Goal: Check status: Check status

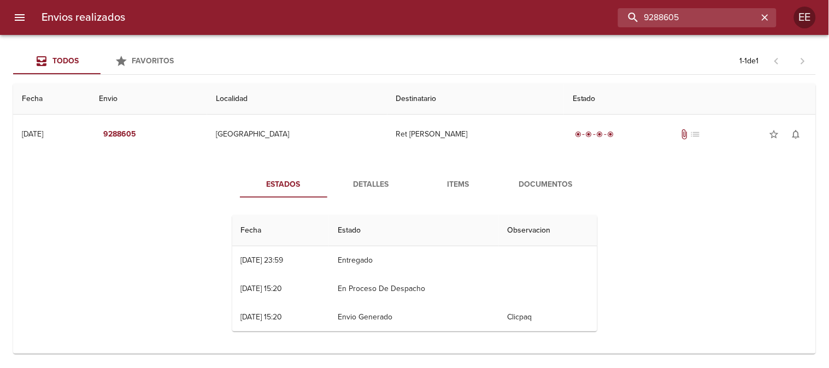
drag, startPoint x: 748, startPoint y: 20, endPoint x: 544, endPoint y: 20, distance: 204.8
click at [544, 20] on div "9288605" at bounding box center [455, 17] width 642 height 19
paste input "[PERSON_NAME]"
type input "[PERSON_NAME]"
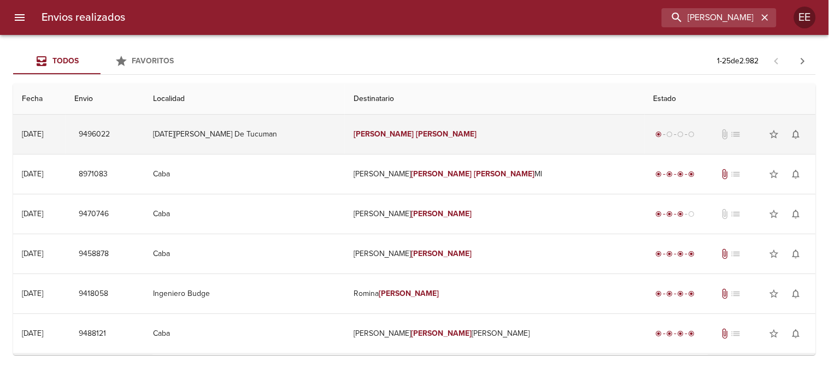
click at [427, 140] on td "[PERSON_NAME]" at bounding box center [495, 134] width 300 height 39
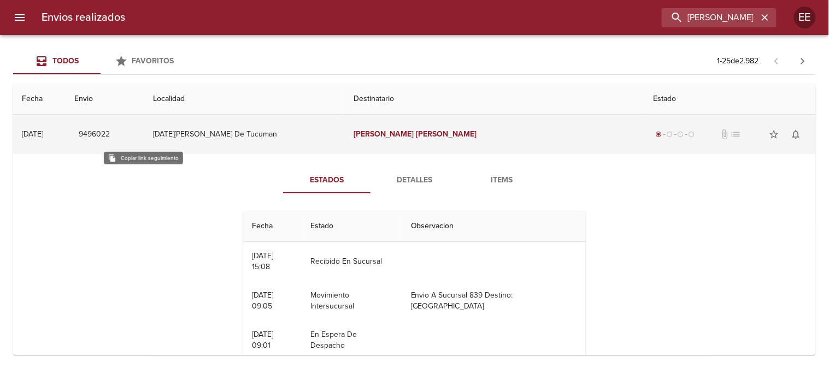
click at [110, 135] on span "9496022" at bounding box center [94, 135] width 31 height 14
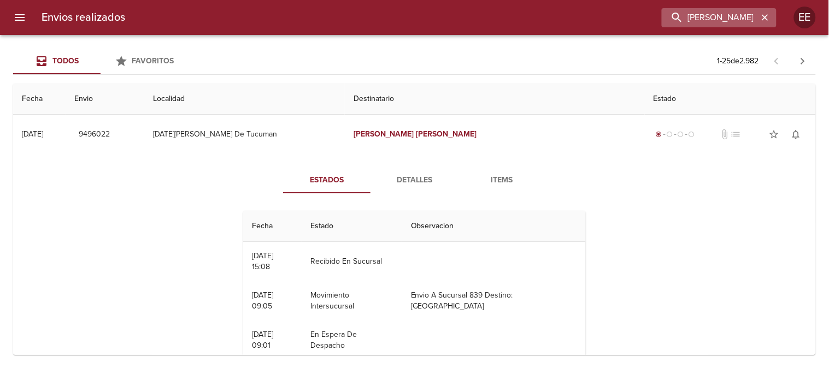
click at [768, 22] on icon "button" at bounding box center [764, 17] width 11 height 11
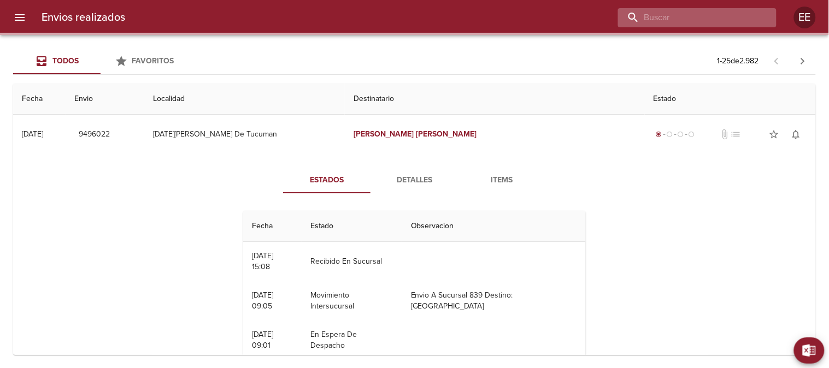
click at [702, 21] on input "buscar" at bounding box center [688, 17] width 140 height 19
paste input "[PERSON_NAME]"
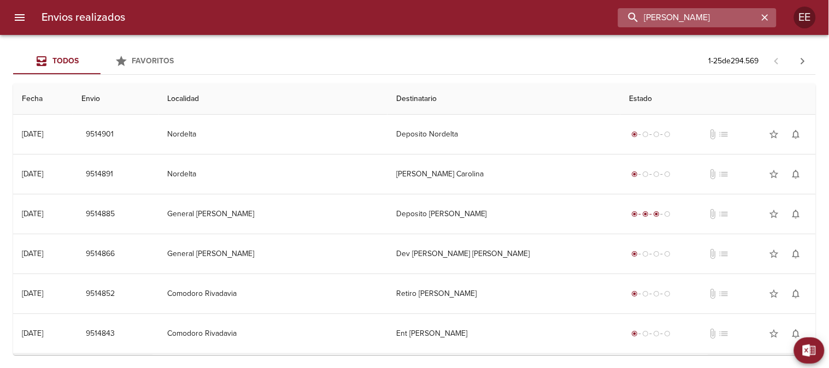
type input "[PERSON_NAME]"
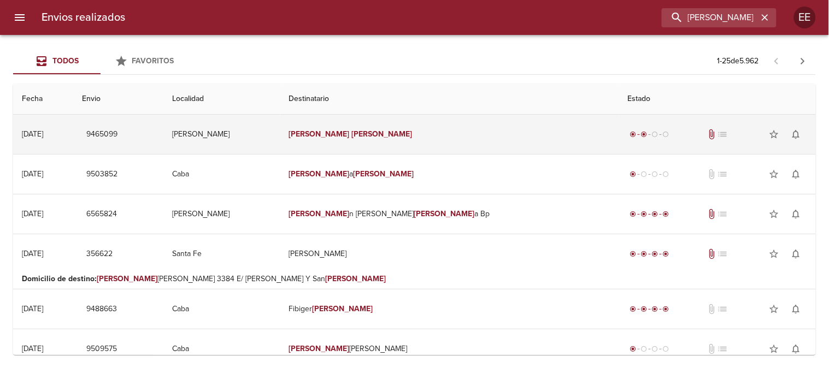
click at [381, 143] on td "[PERSON_NAME]" at bounding box center [449, 134] width 339 height 39
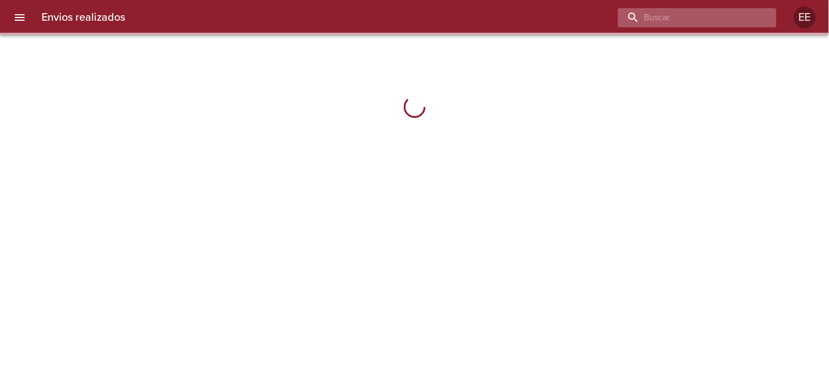
click at [725, 20] on input "buscar" at bounding box center [688, 17] width 140 height 19
paste input "[PERSON_NAME]"
type input "[PERSON_NAME]"
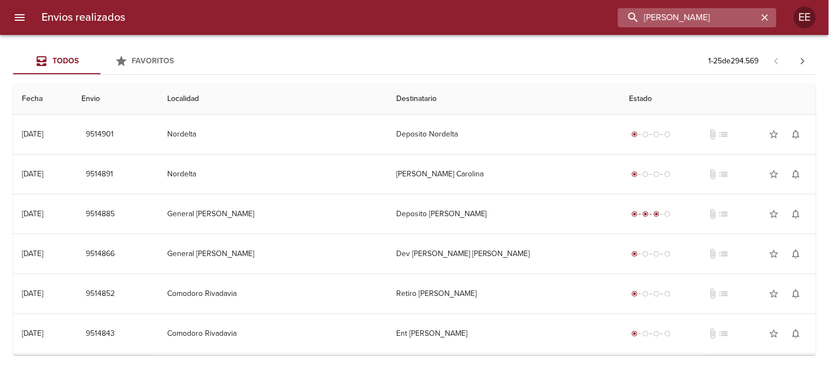
click at [711, 17] on input "[PERSON_NAME]" at bounding box center [688, 17] width 140 height 19
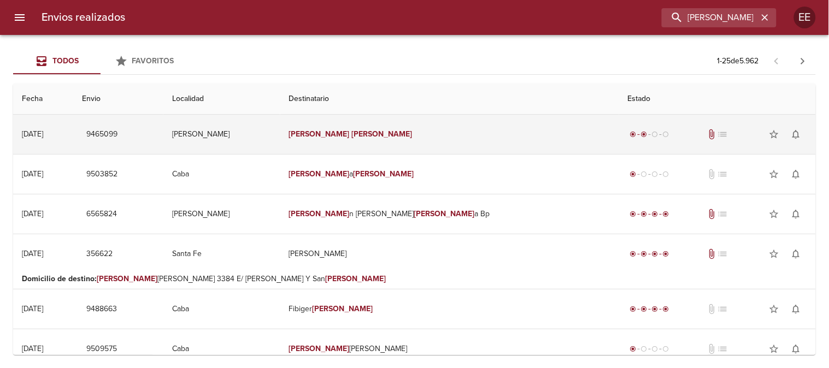
click at [428, 139] on td "[PERSON_NAME]" at bounding box center [449, 134] width 339 height 39
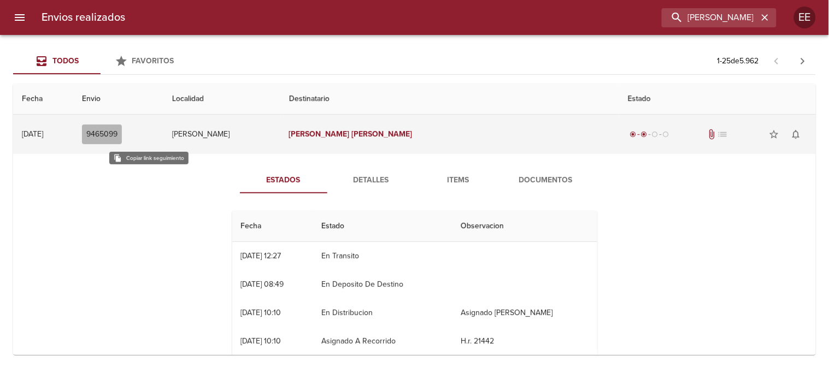
click at [117, 138] on span "9465099" at bounding box center [101, 135] width 31 height 14
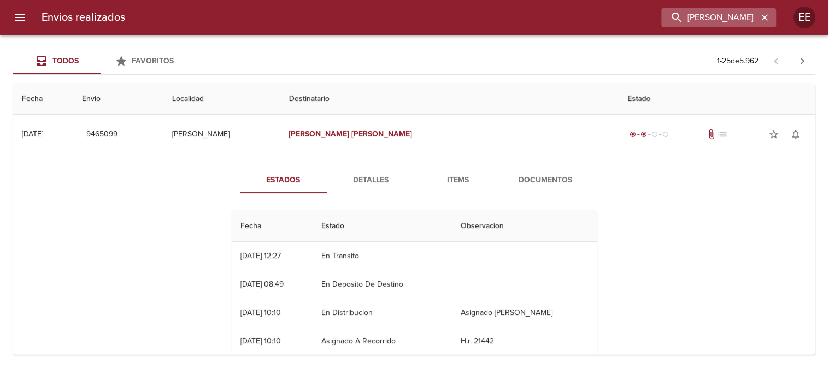
click at [766, 17] on icon "button" at bounding box center [764, 17] width 11 height 11
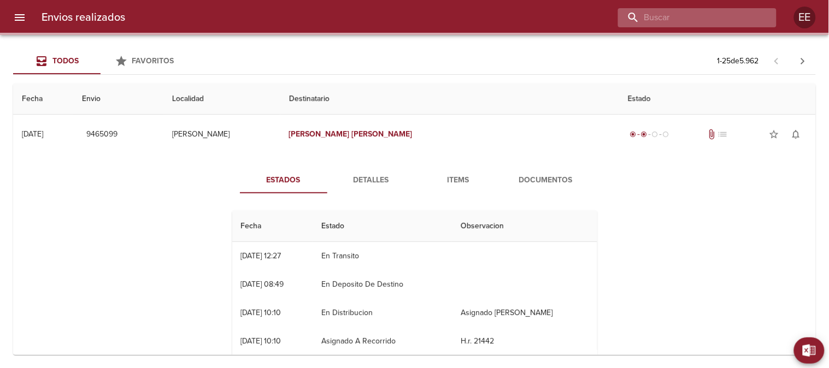
click at [729, 22] on input "buscar" at bounding box center [688, 17] width 140 height 19
paste input "Julieta Fernández"
type input "Julieta Fernández"
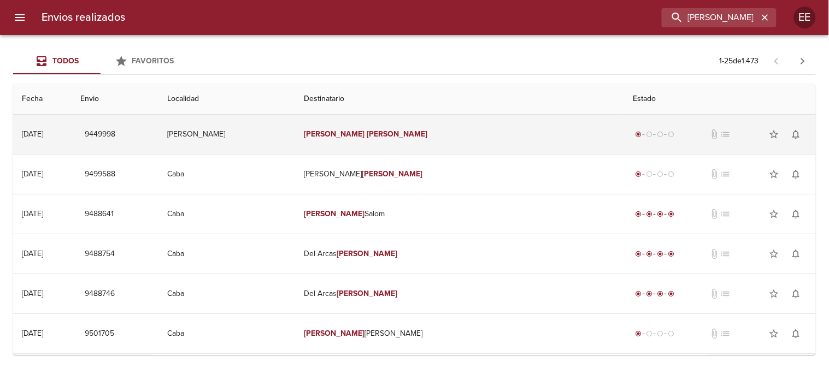
click at [364, 138] on em "Julieta" at bounding box center [334, 133] width 61 height 9
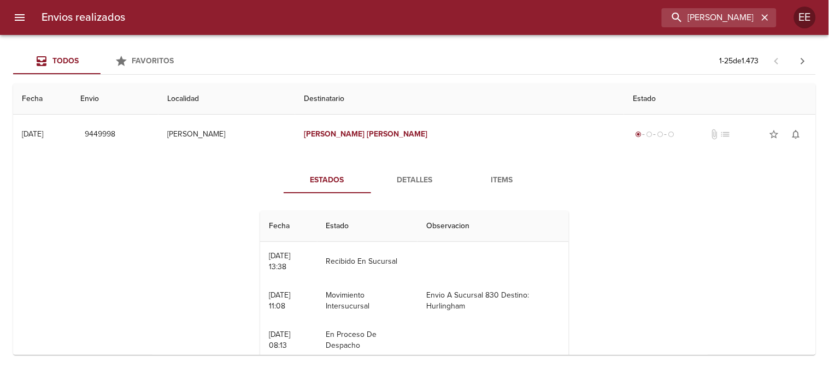
click at [430, 169] on button "Detalles" at bounding box center [414, 180] width 87 height 26
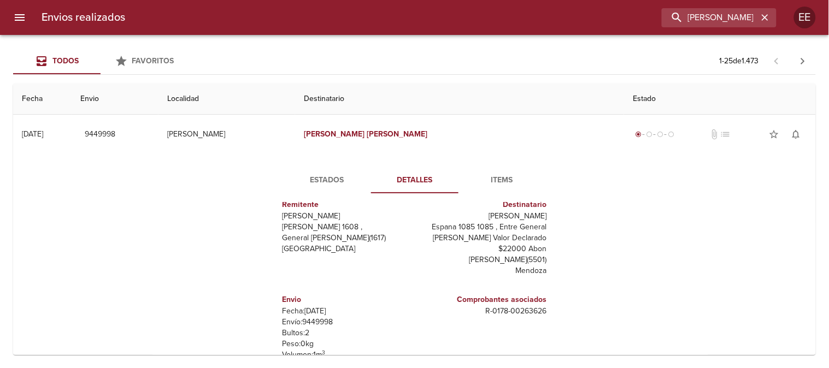
click at [335, 179] on span "Estados" at bounding box center [327, 181] width 74 height 14
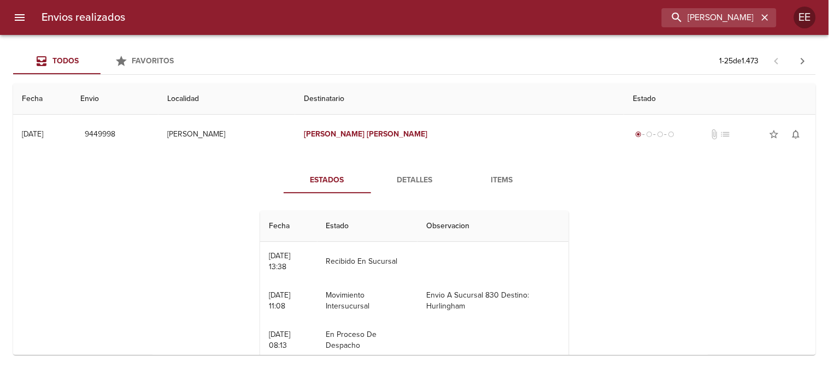
click at [421, 172] on button "Detalles" at bounding box center [414, 180] width 87 height 26
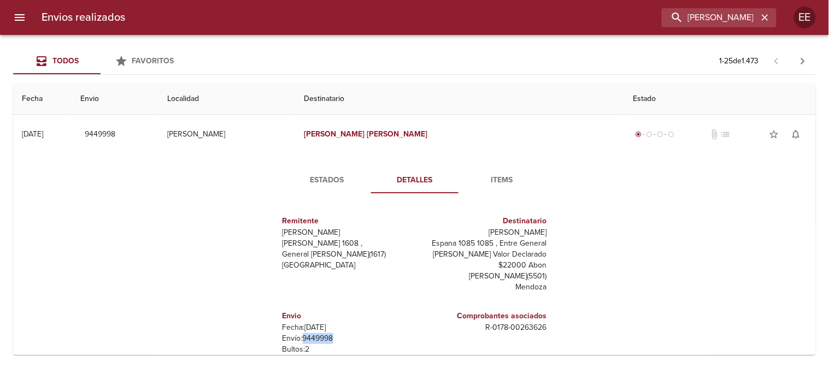
drag, startPoint x: 332, startPoint y: 341, endPoint x: 297, endPoint y: 341, distance: 34.4
click at [297, 341] on p "Envío: 9449998" at bounding box center [346, 338] width 128 height 11
copy p "9449998"
click at [314, 186] on span "Estados" at bounding box center [327, 181] width 74 height 14
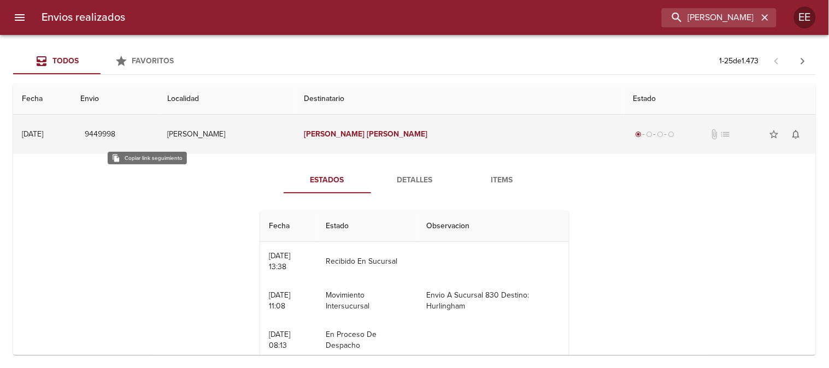
click at [115, 133] on span "9449998" at bounding box center [100, 135] width 31 height 14
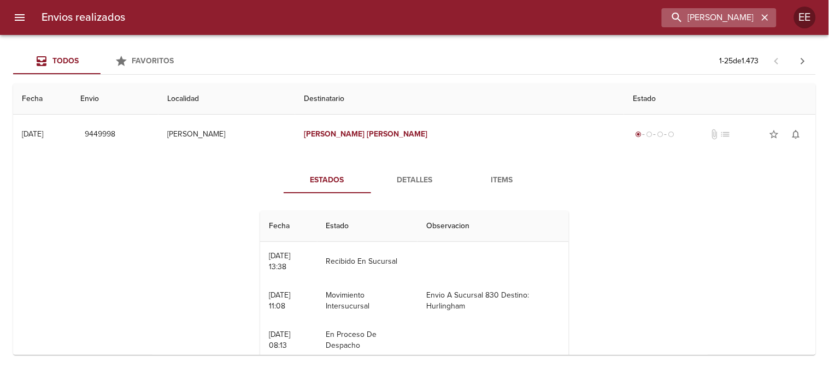
click at [767, 18] on icon "button" at bounding box center [764, 17] width 11 height 11
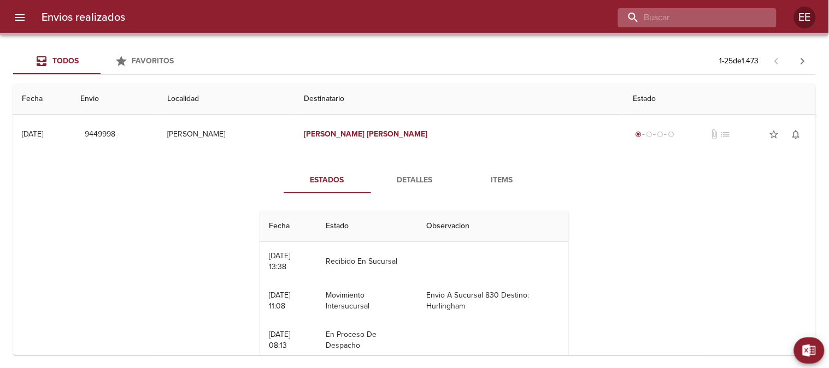
click at [735, 18] on input "buscar" at bounding box center [688, 17] width 140 height 19
paste input "Ramiro Cambiteli"
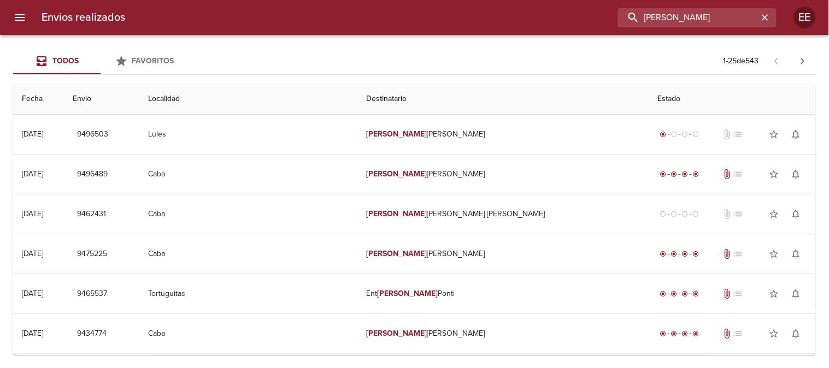
drag, startPoint x: 717, startPoint y: 18, endPoint x: 548, endPoint y: 23, distance: 168.9
click at [548, 23] on div "Ramiro Cambiteli" at bounding box center [455, 17] width 642 height 19
type input "WA1551"
